Goal: Information Seeking & Learning: Learn about a topic

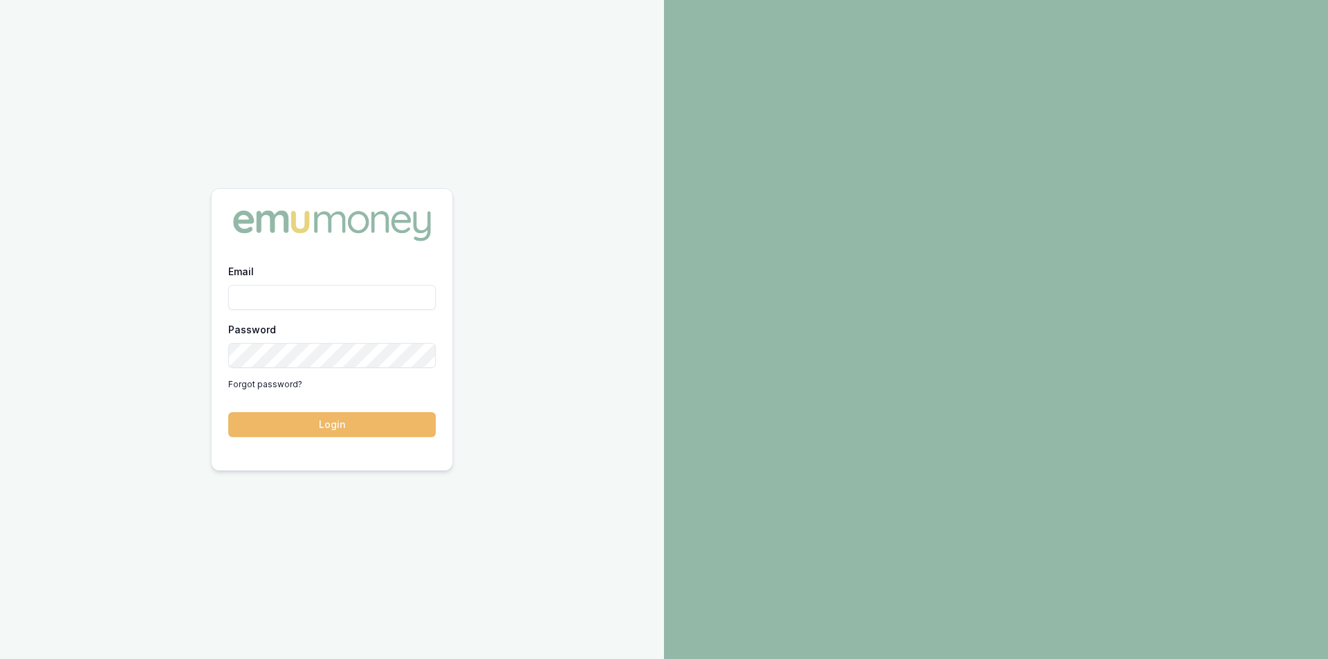
type input "steven.nguyen@emumoney.com.au"
click at [326, 428] on button "Login" at bounding box center [331, 424] width 207 height 25
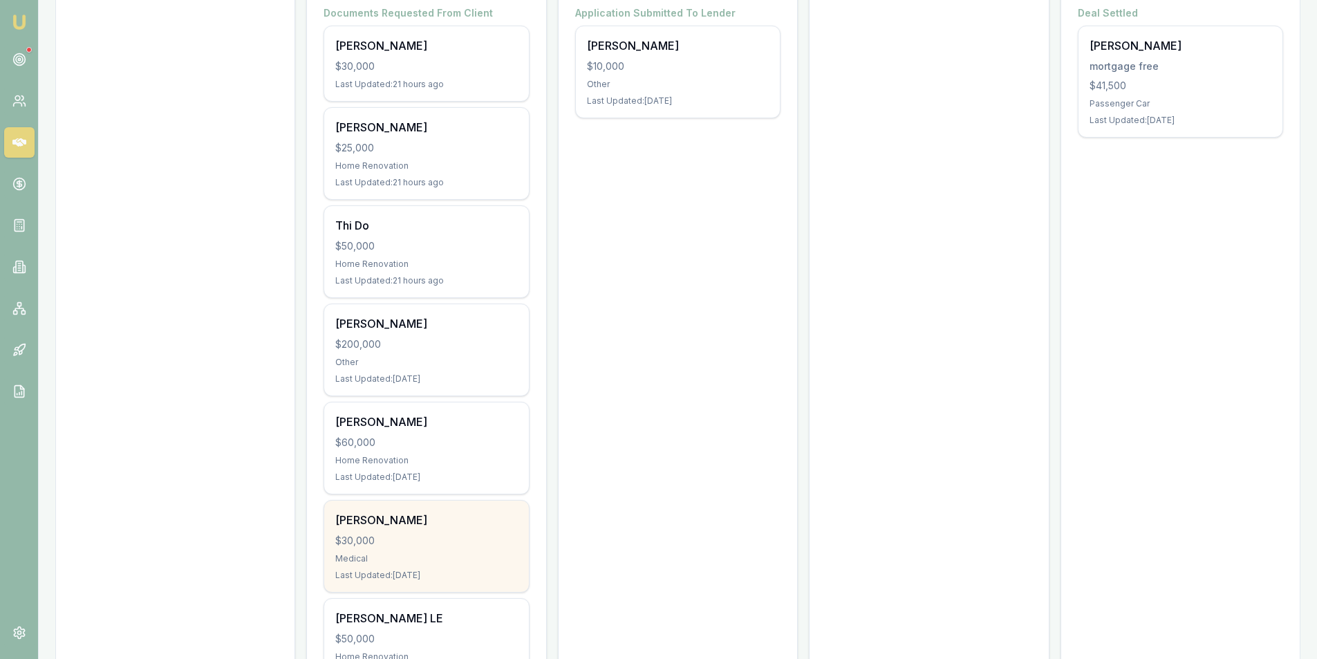
scroll to position [69, 0]
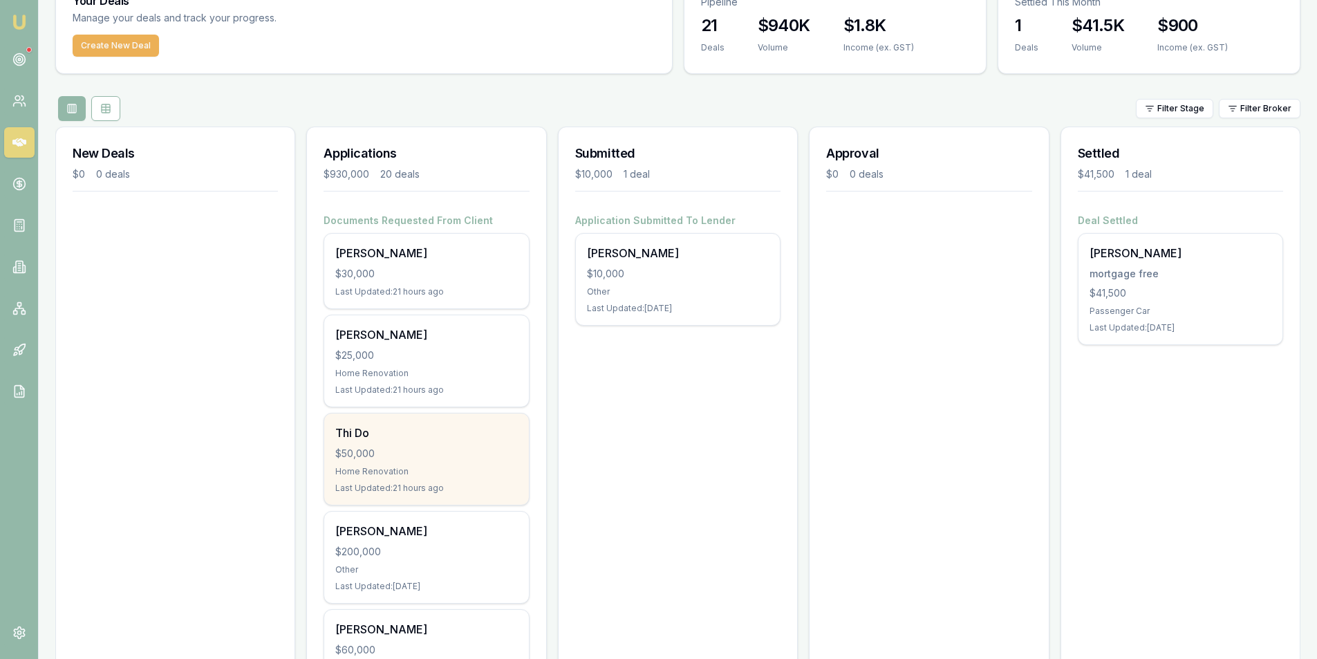
click at [400, 479] on div "Thi Do $50,000 Home Renovation Last Updated: 21 hours ago" at bounding box center [426, 459] width 204 height 91
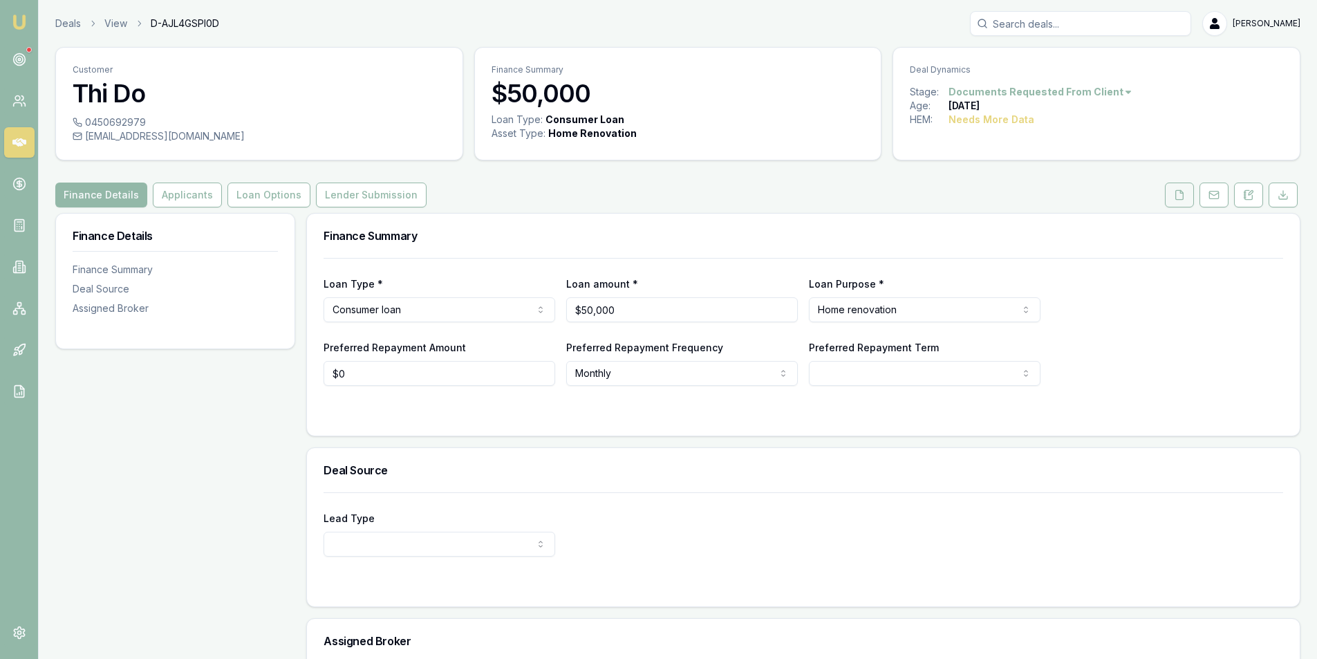
click at [1172, 195] on button at bounding box center [1179, 195] width 29 height 25
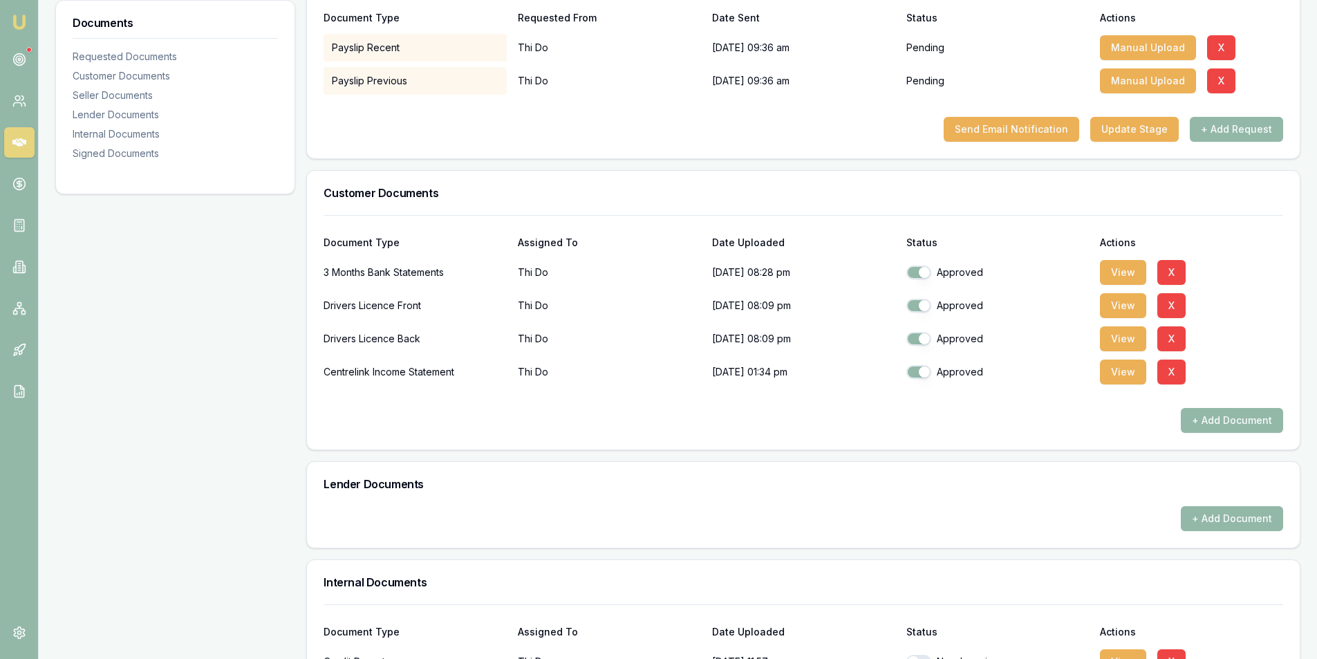
scroll to position [277, 0]
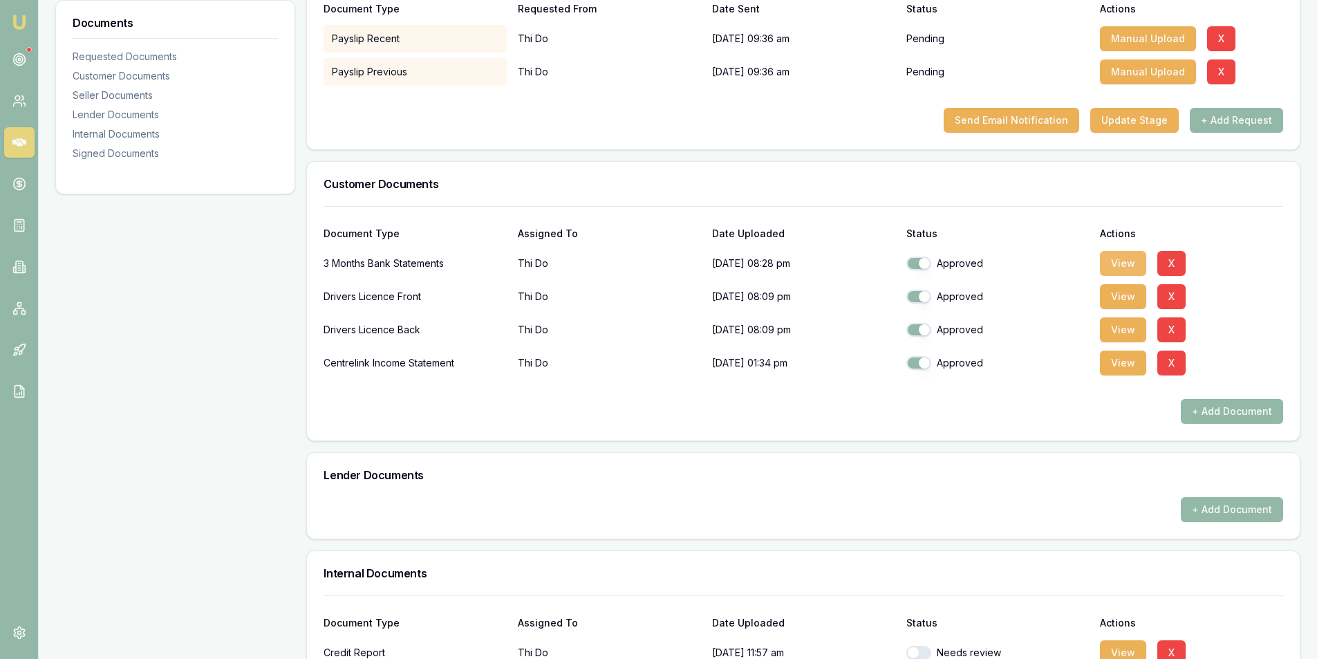
click at [1118, 261] on button "View" at bounding box center [1123, 263] width 46 height 25
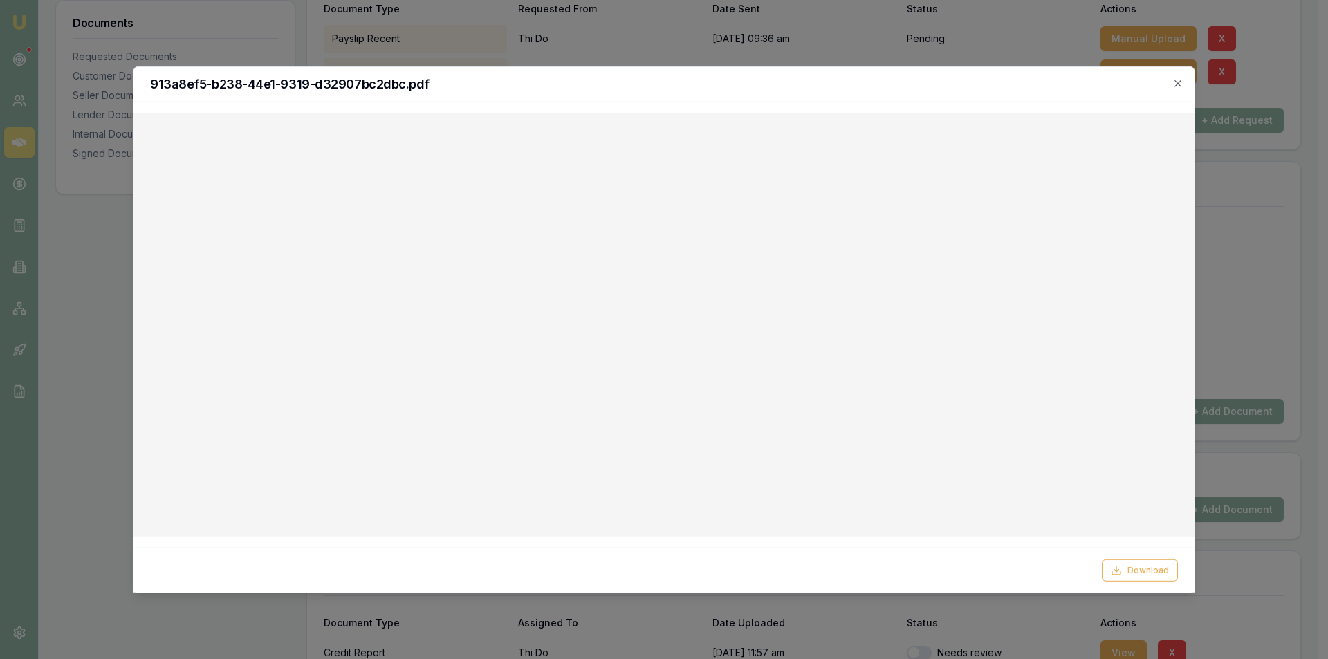
click at [1268, 232] on div at bounding box center [664, 329] width 1328 height 659
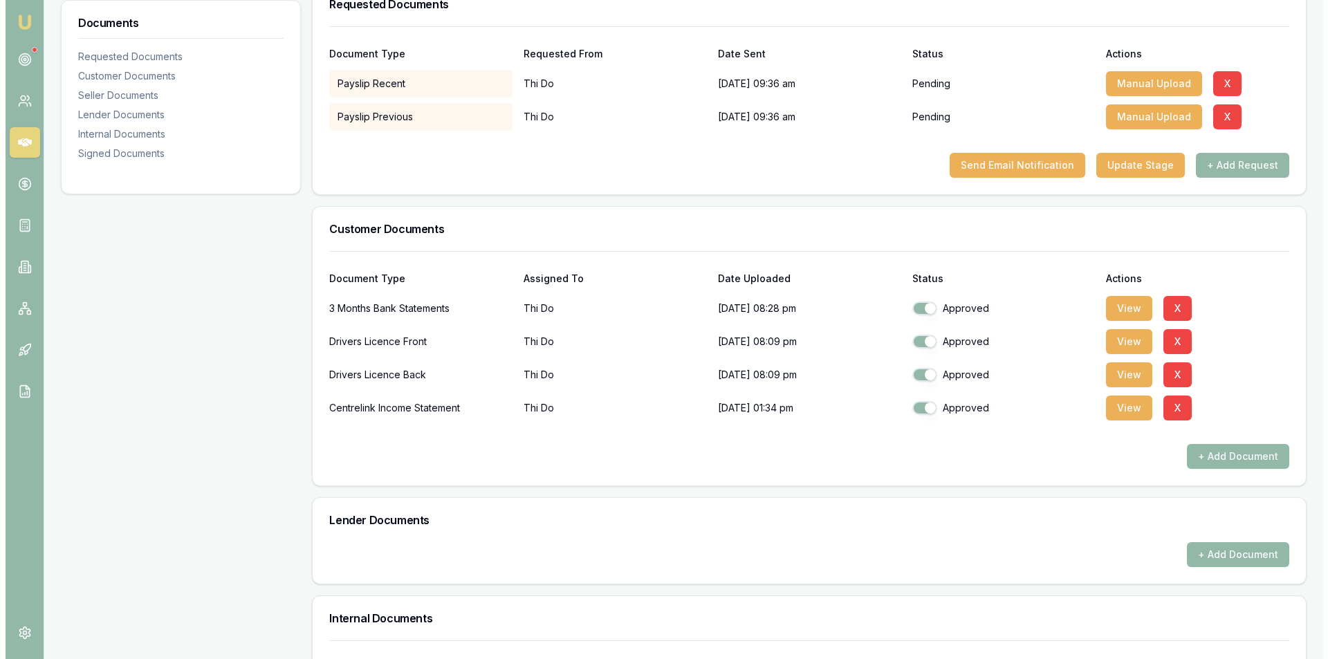
scroll to position [207, 0]
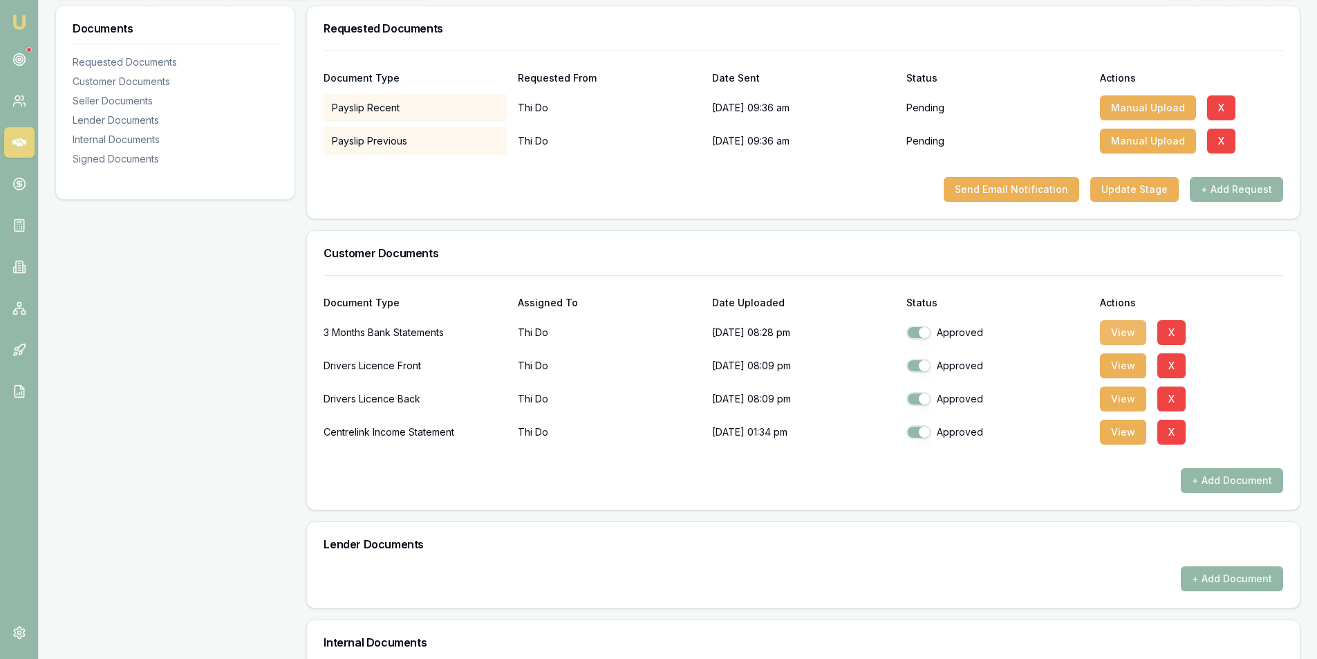
click at [1129, 334] on button "View" at bounding box center [1123, 332] width 46 height 25
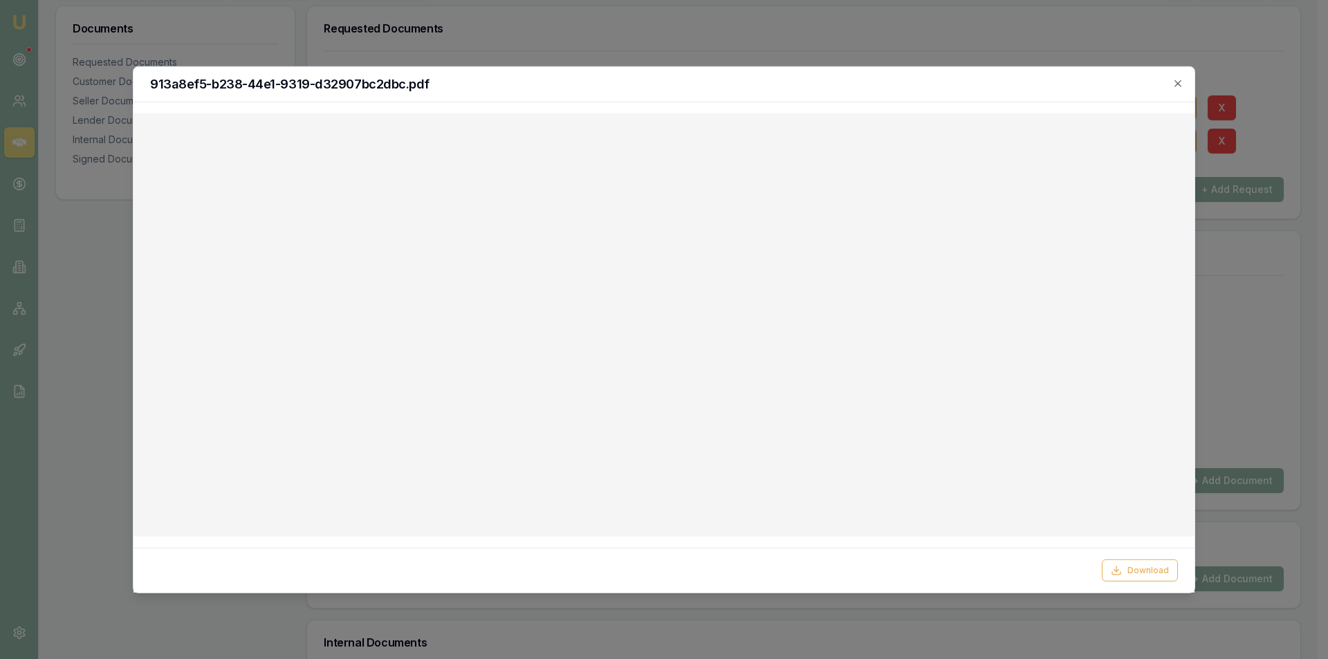
click at [1244, 326] on div at bounding box center [664, 329] width 1328 height 659
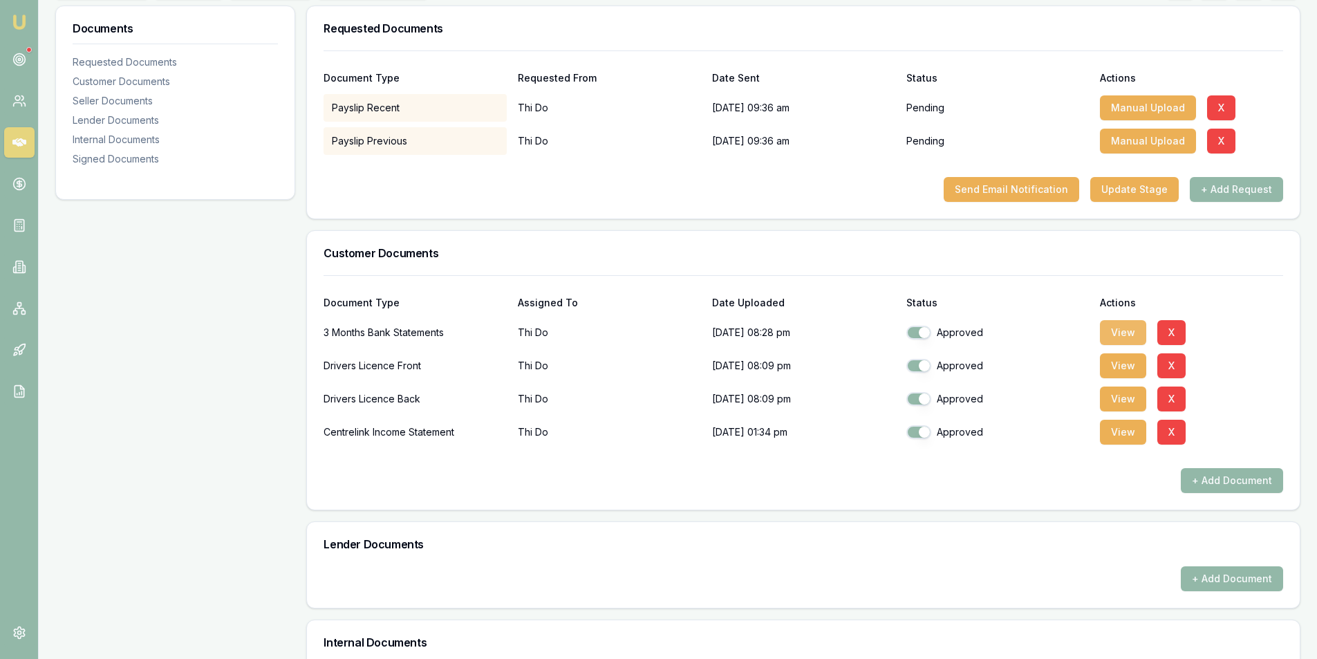
click at [1122, 336] on button "View" at bounding box center [1123, 332] width 46 height 25
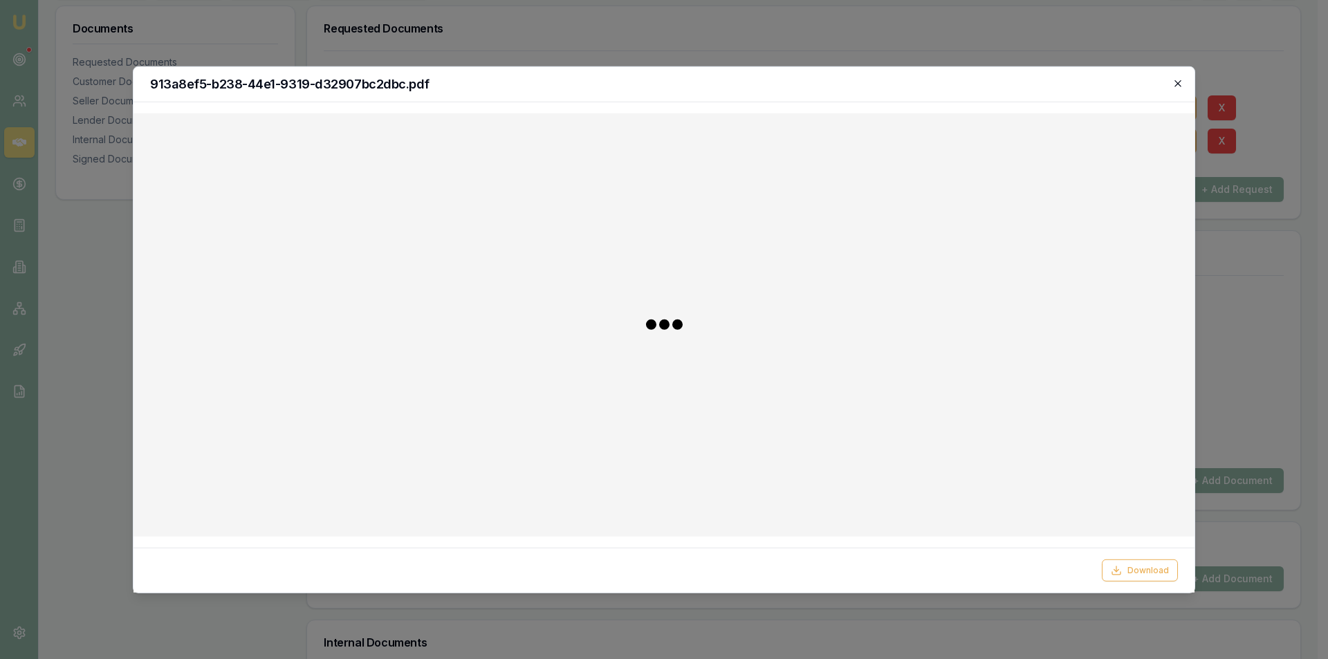
click at [1174, 86] on icon "button" at bounding box center [1177, 82] width 11 height 11
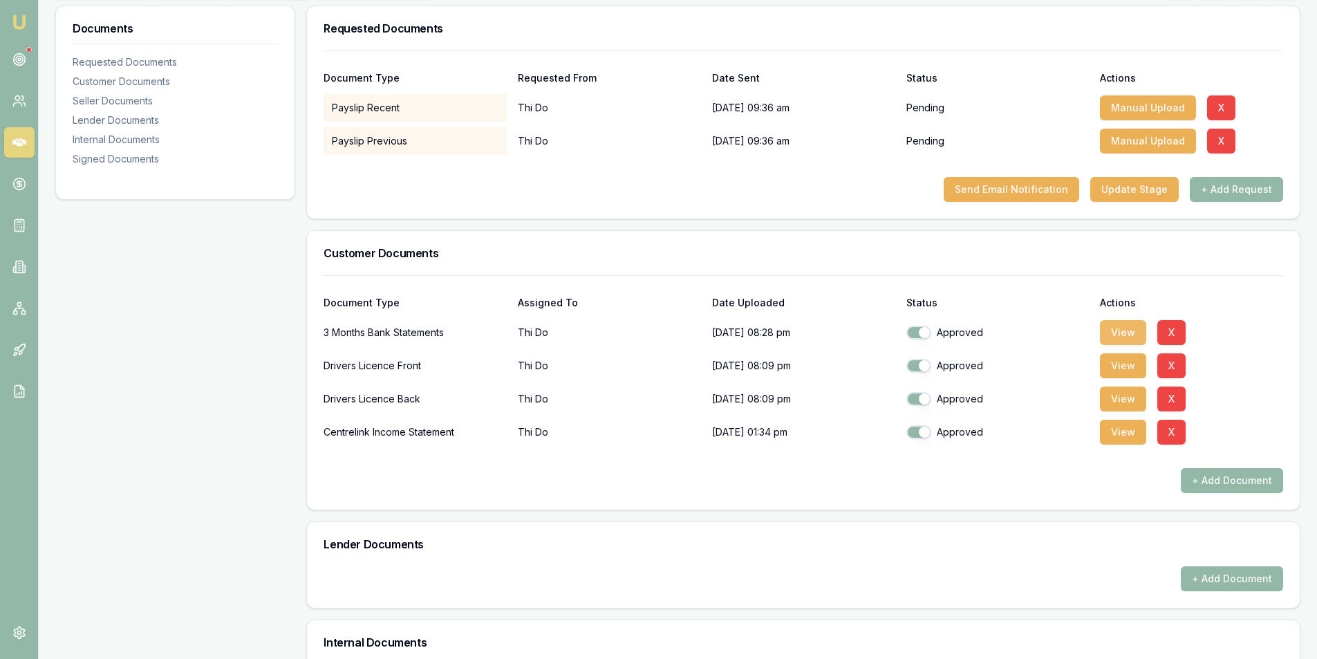
click at [1143, 338] on button "View" at bounding box center [1123, 332] width 46 height 25
